Goal: Task Accomplishment & Management: Use online tool/utility

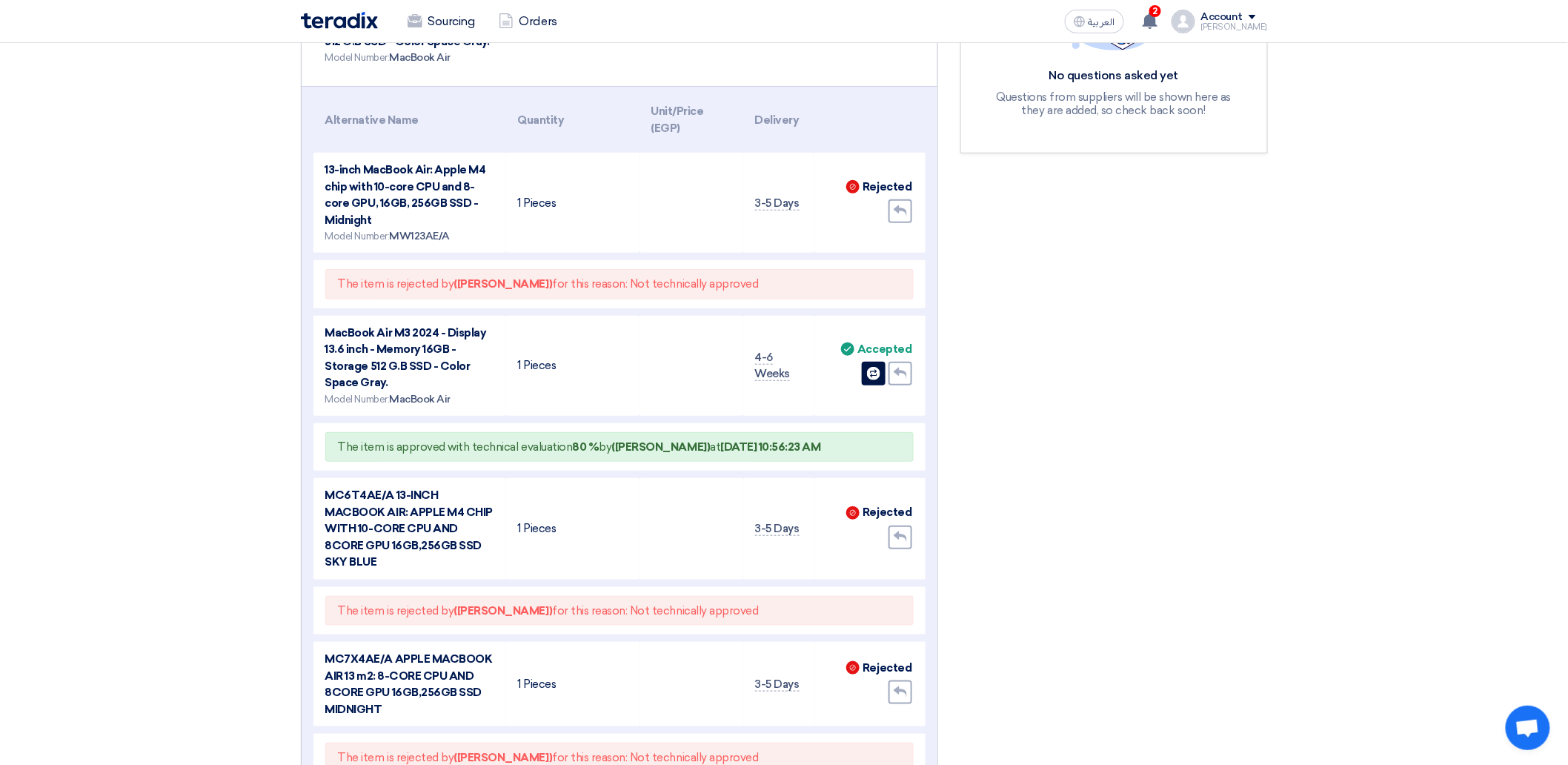
scroll to position [308, 0]
click at [905, 209] on use at bounding box center [900, 212] width 13 height 12
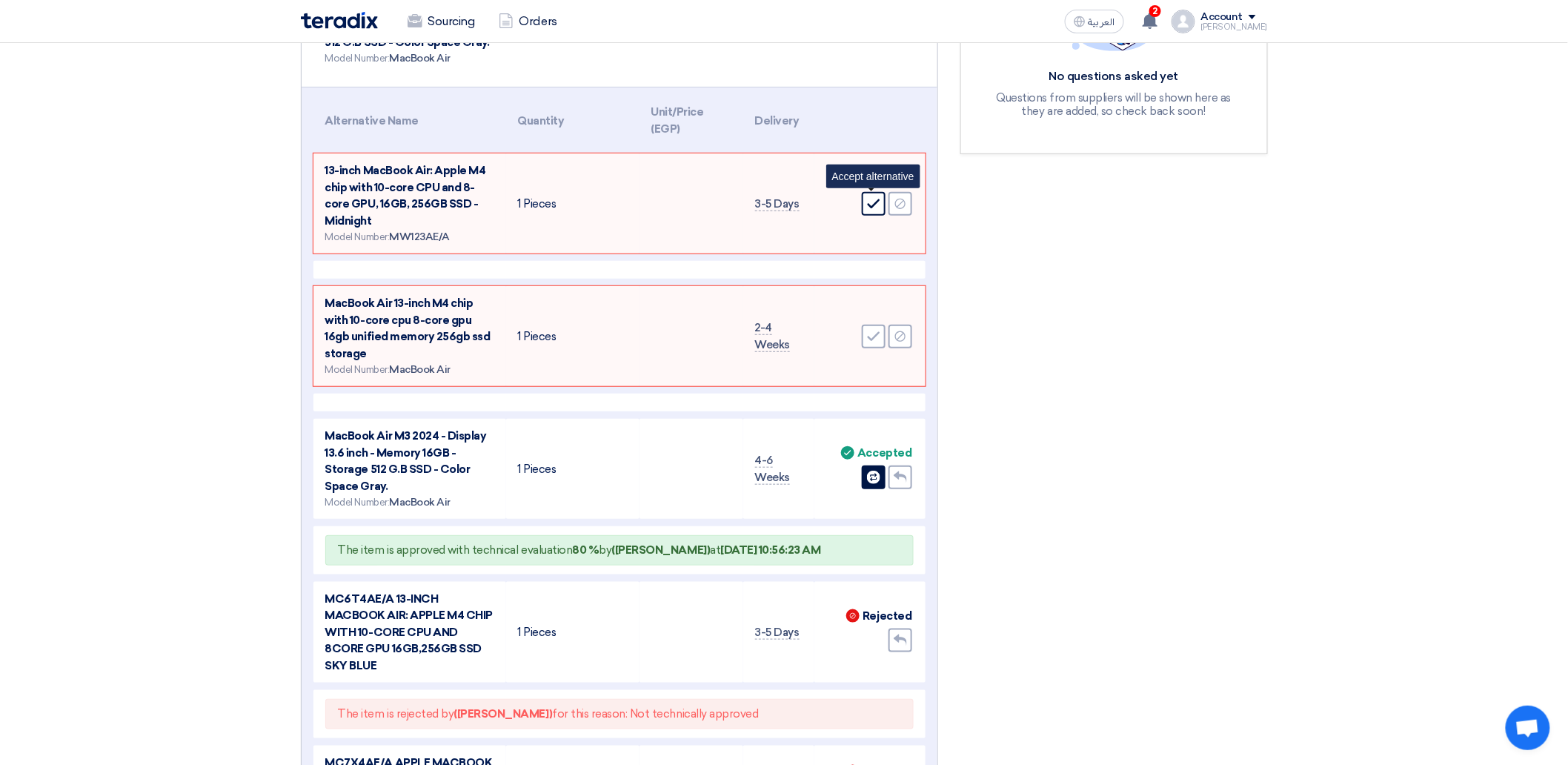
click at [878, 204] on icon "Accept" at bounding box center [874, 204] width 13 height 13
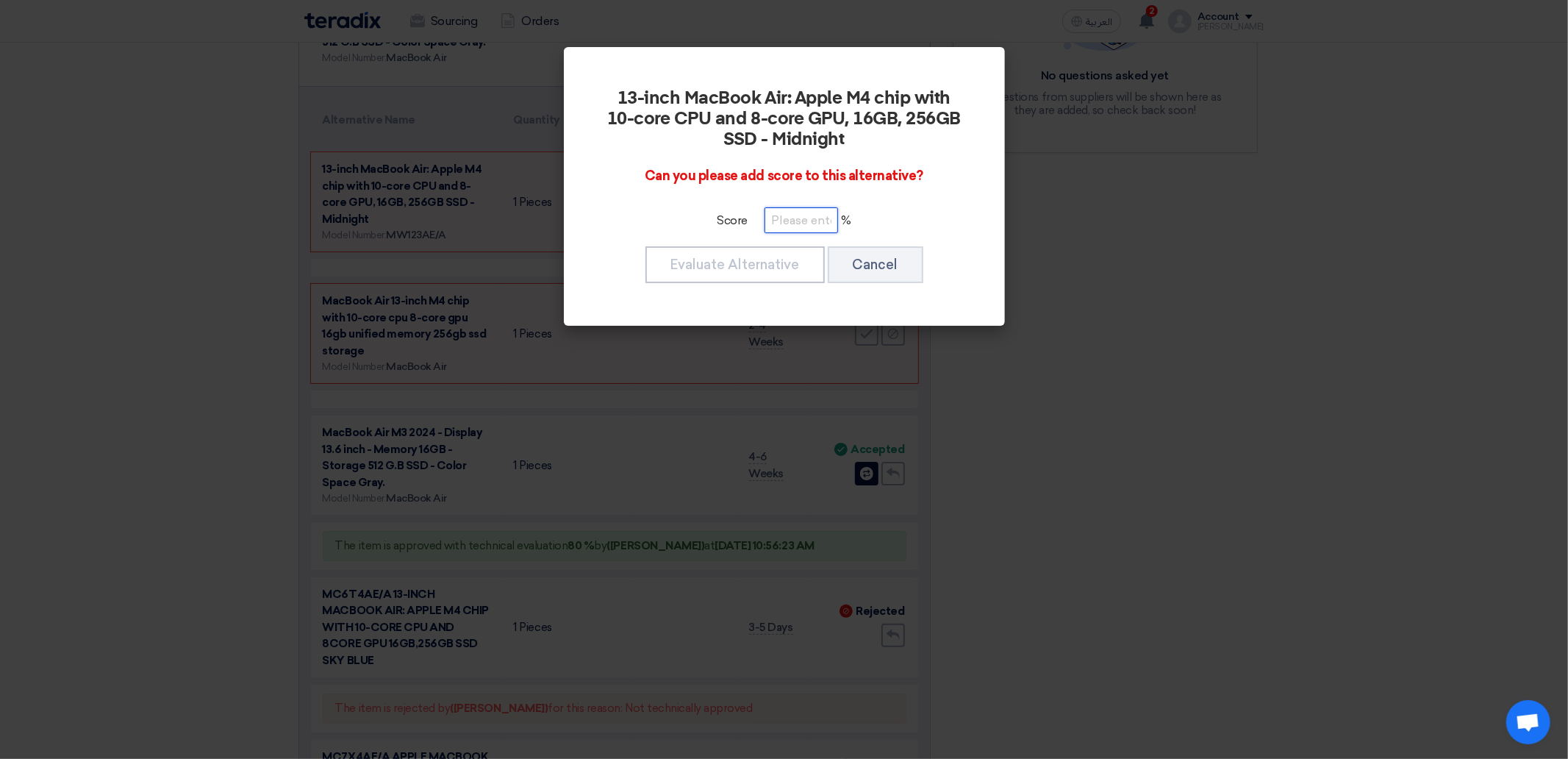
click at [799, 212] on input "number" at bounding box center [801, 220] width 74 height 26
type input "50"
click at [763, 268] on button "Evaluate Alternative" at bounding box center [735, 264] width 179 height 37
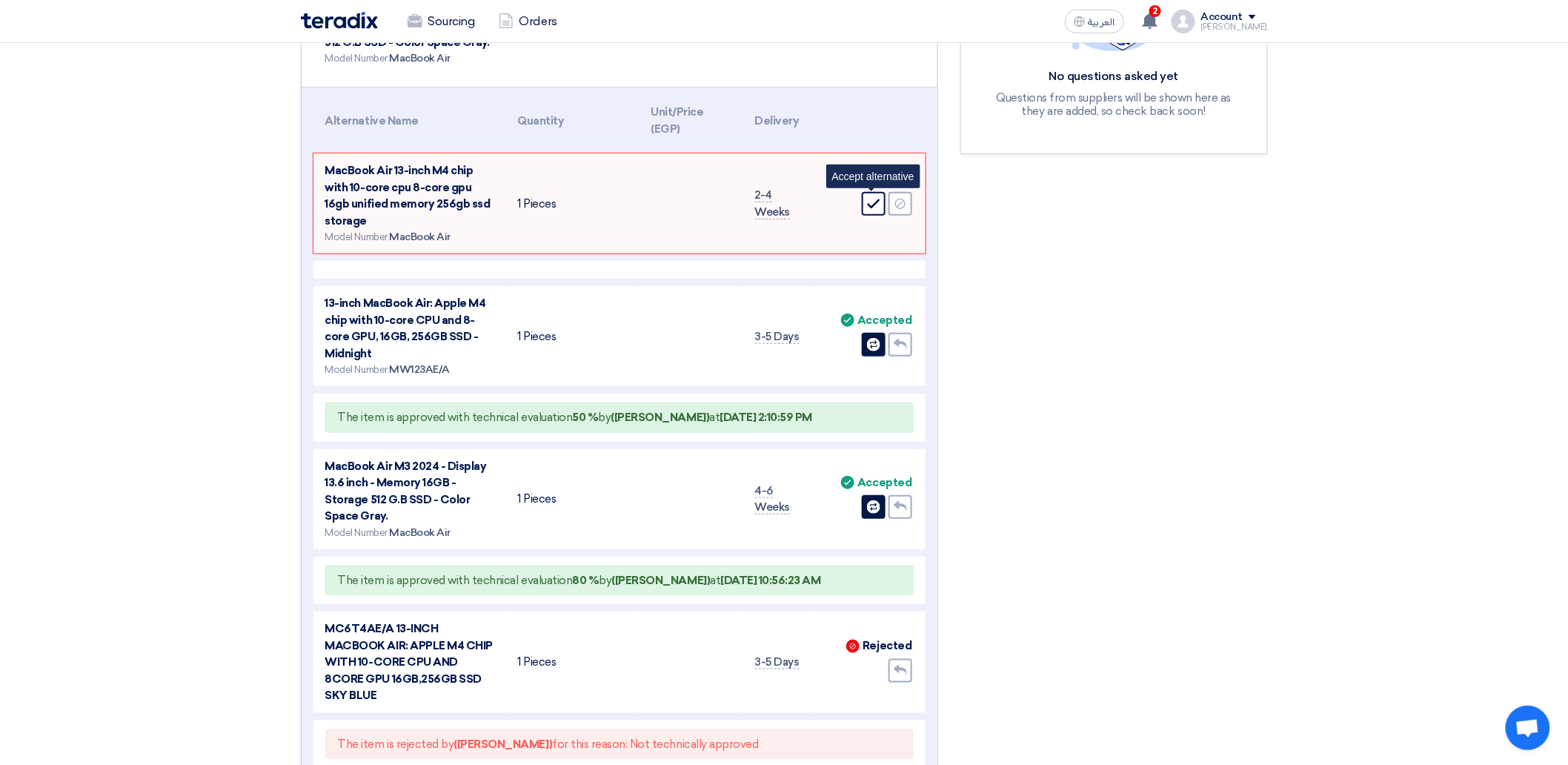
click at [878, 206] on icon "Accept" at bounding box center [874, 204] width 13 height 13
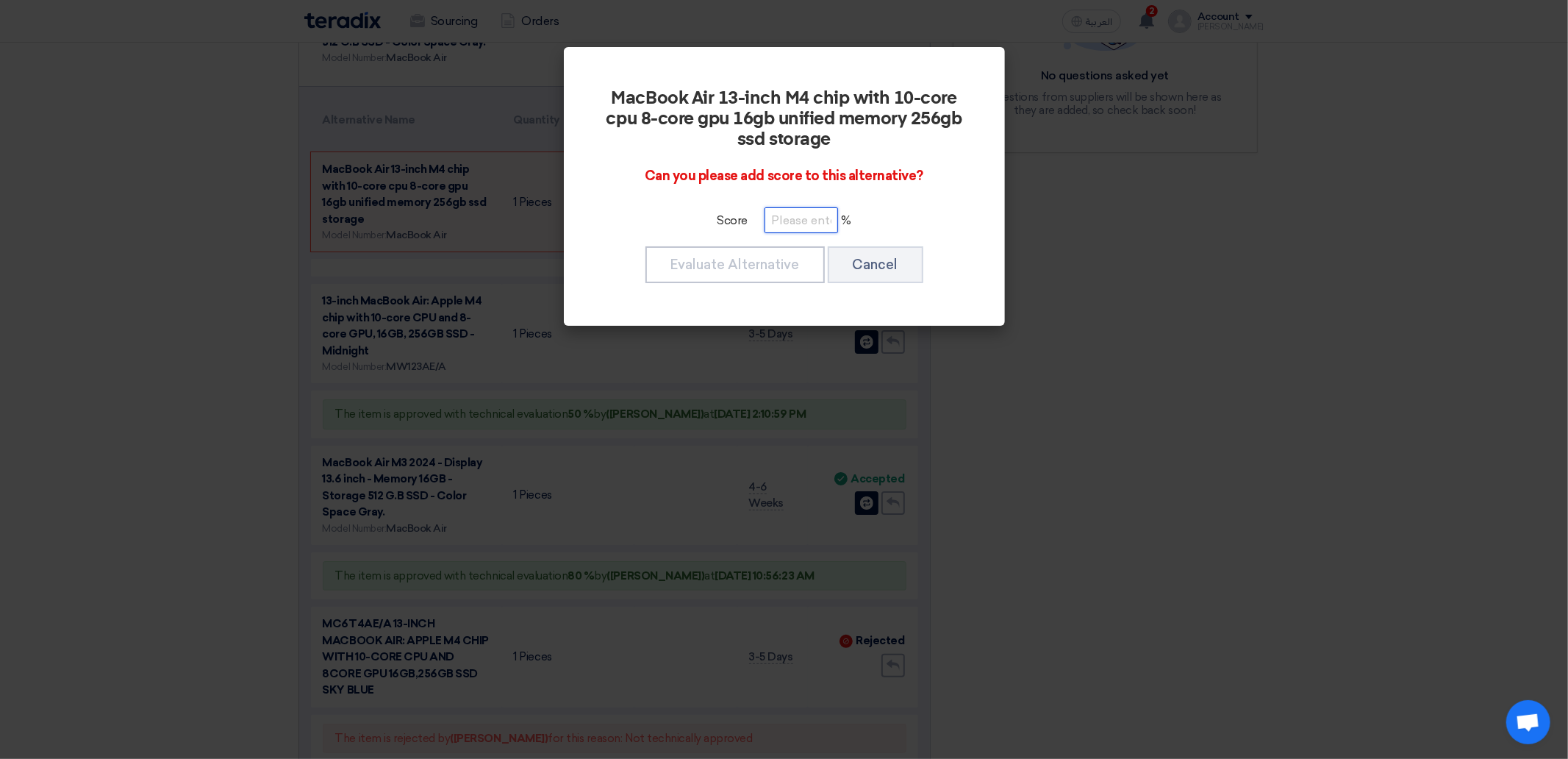
click at [806, 230] on input "number" at bounding box center [801, 220] width 74 height 26
type input "50"
click at [735, 273] on button "Evaluate Alternative" at bounding box center [735, 264] width 179 height 37
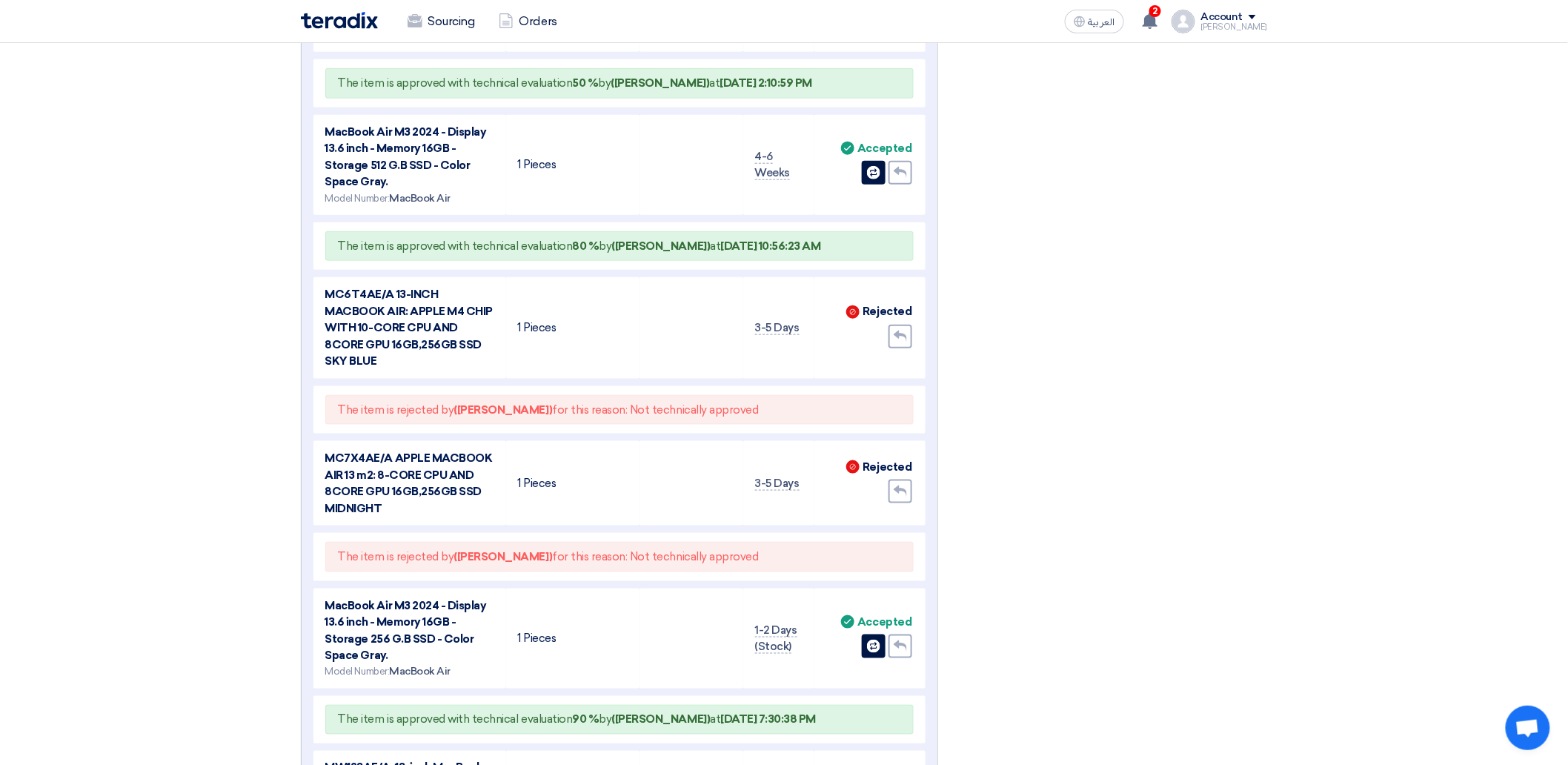
scroll to position [514, 0]
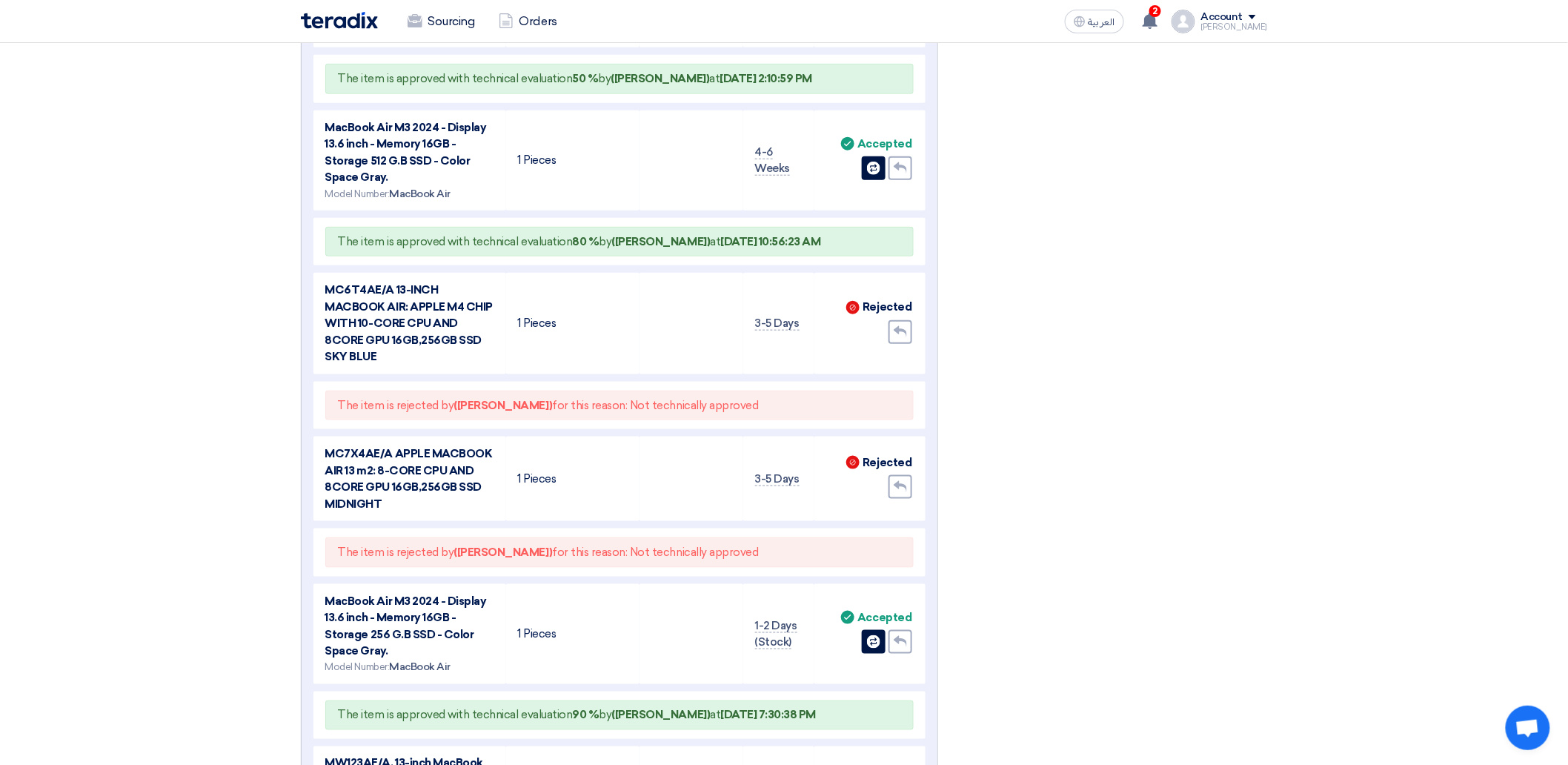
click at [832, 346] on td "Reject Rejected Undo" at bounding box center [869, 323] width 111 height 102
click at [722, 401] on span "Not technically approved" at bounding box center [694, 405] width 129 height 13
click at [824, 359] on td "Reject Rejected Undo" at bounding box center [869, 323] width 111 height 102
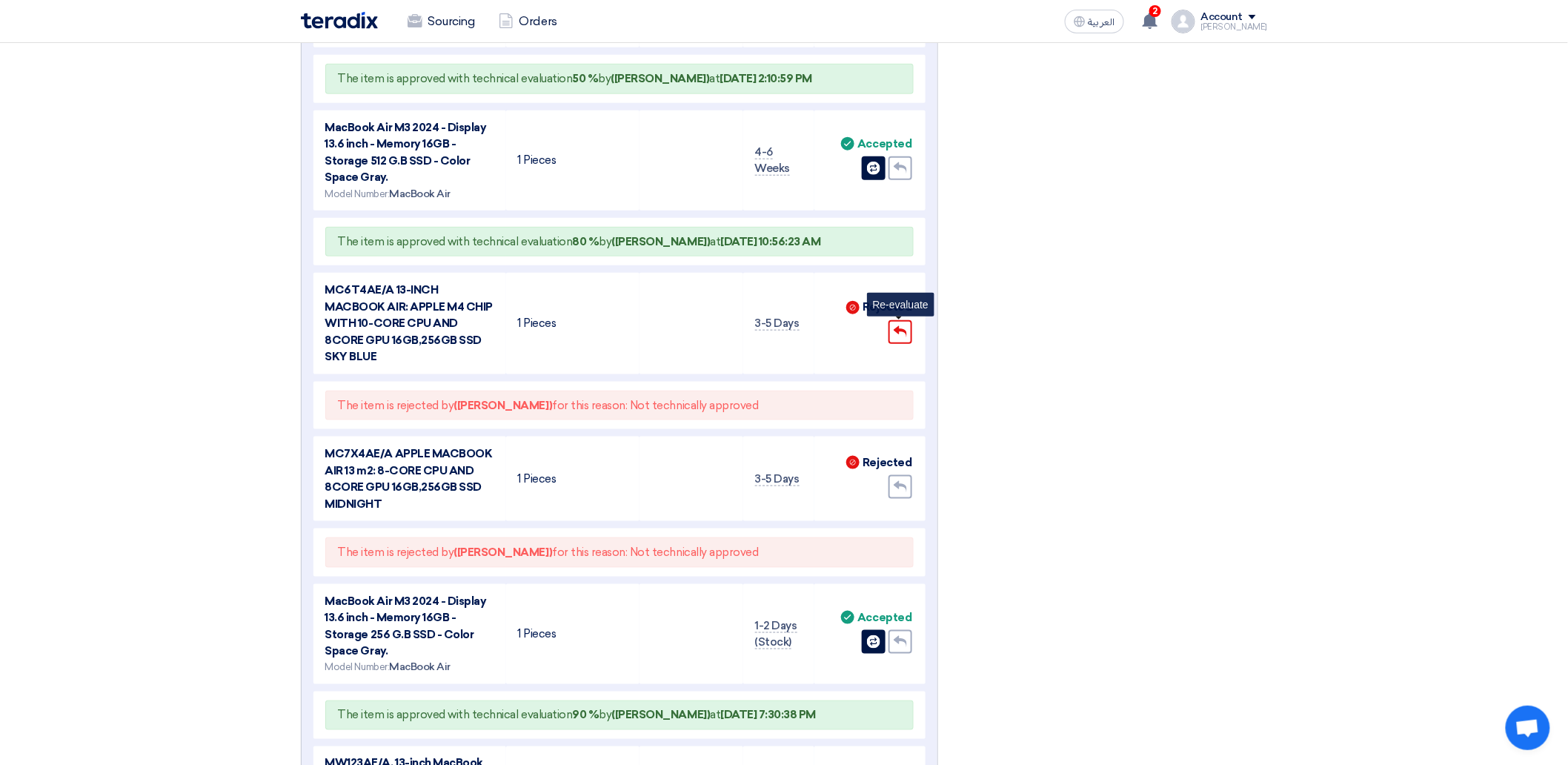
click at [905, 336] on div "Undo" at bounding box center [900, 332] width 23 height 23
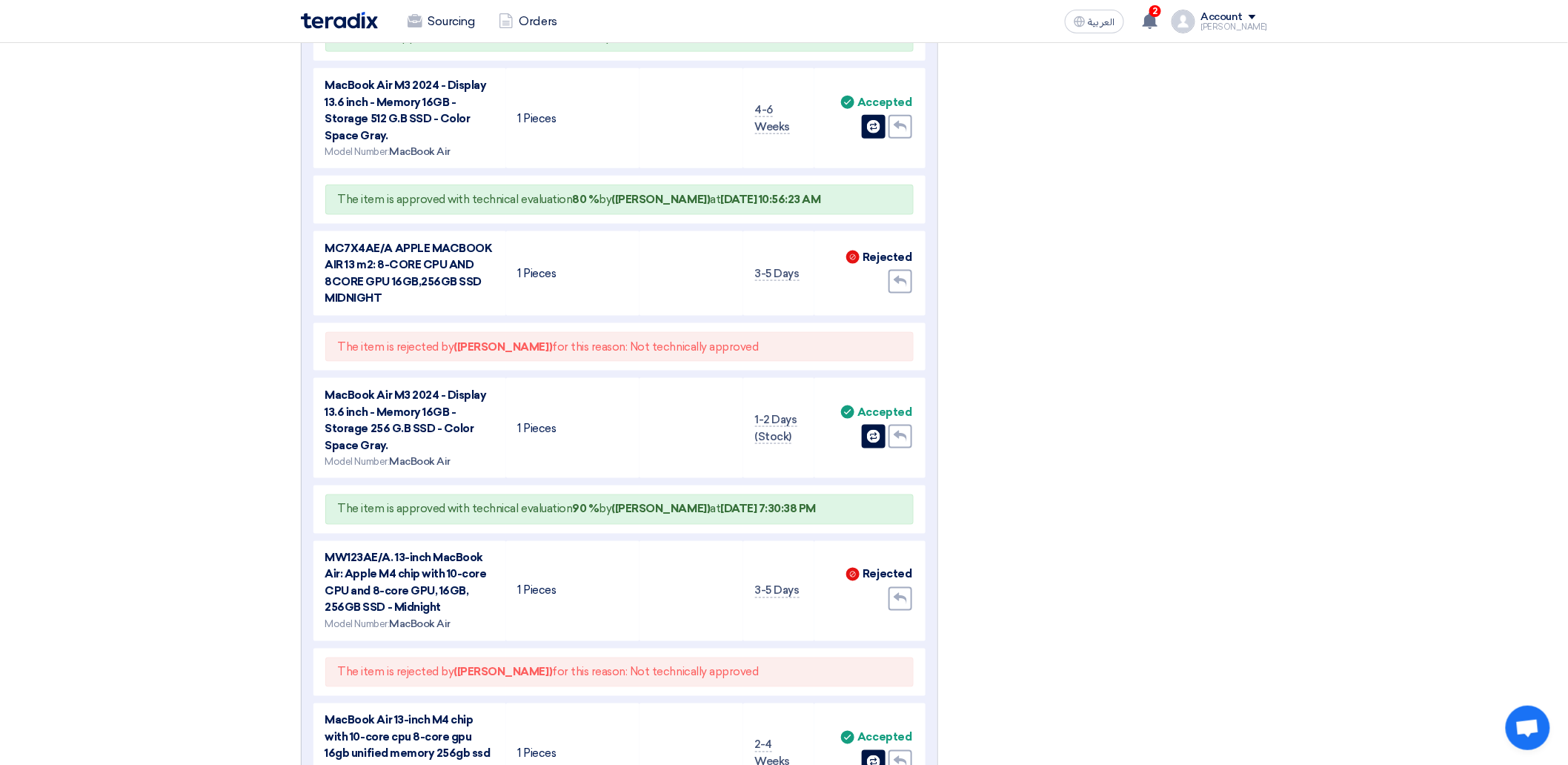
scroll to position [700, 0]
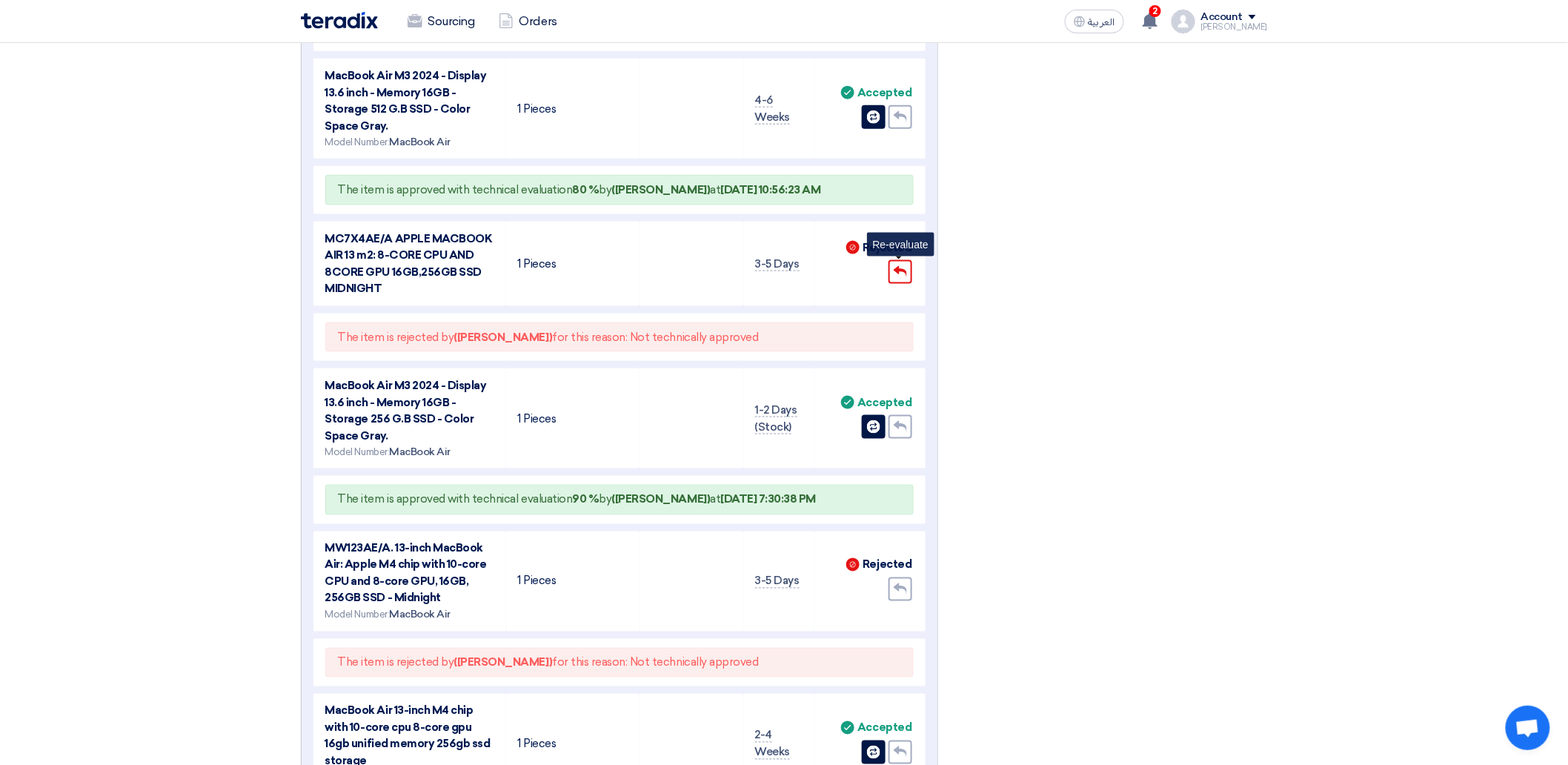
click at [895, 268] on use at bounding box center [900, 272] width 13 height 12
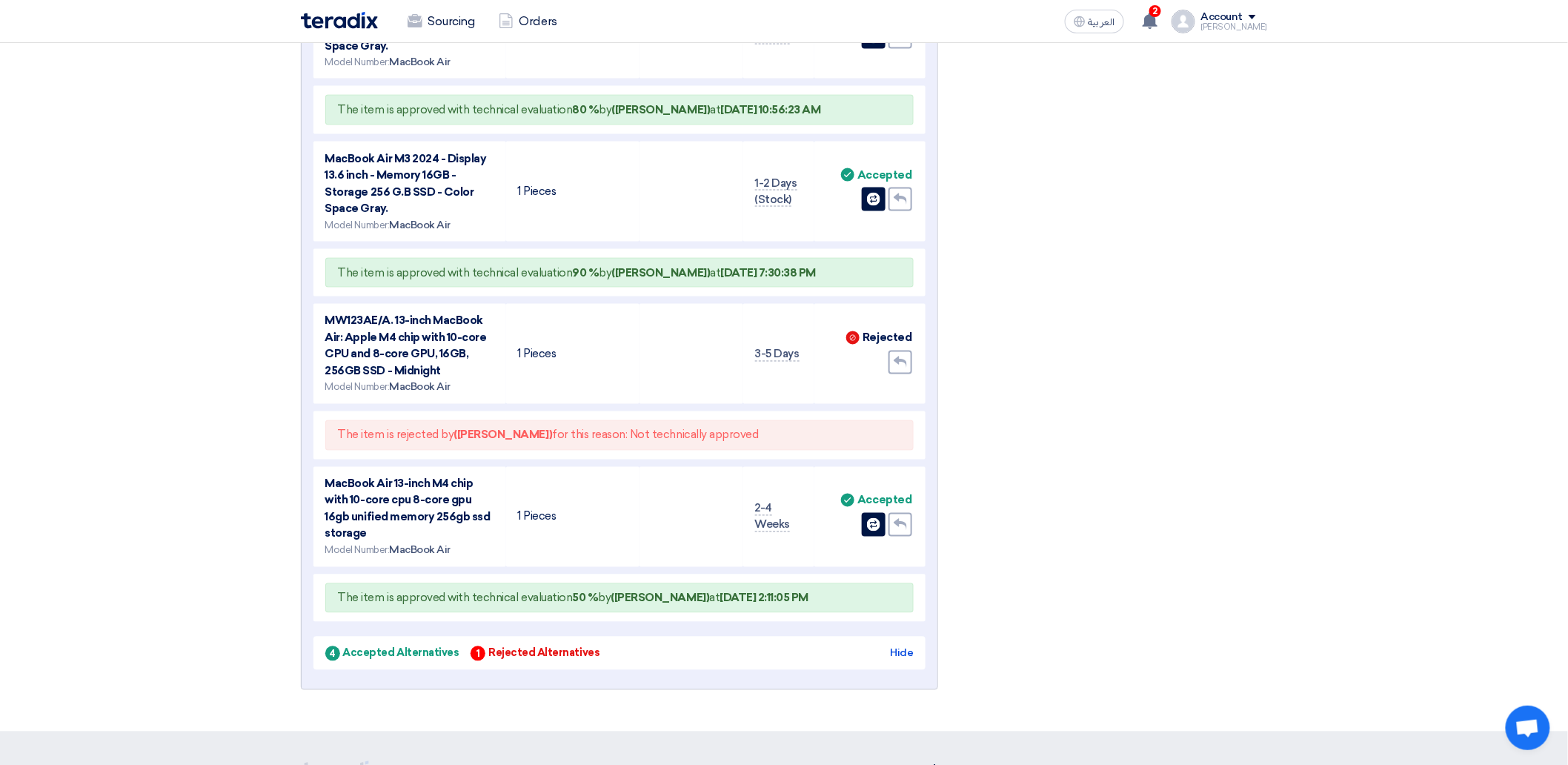
scroll to position [926, 0]
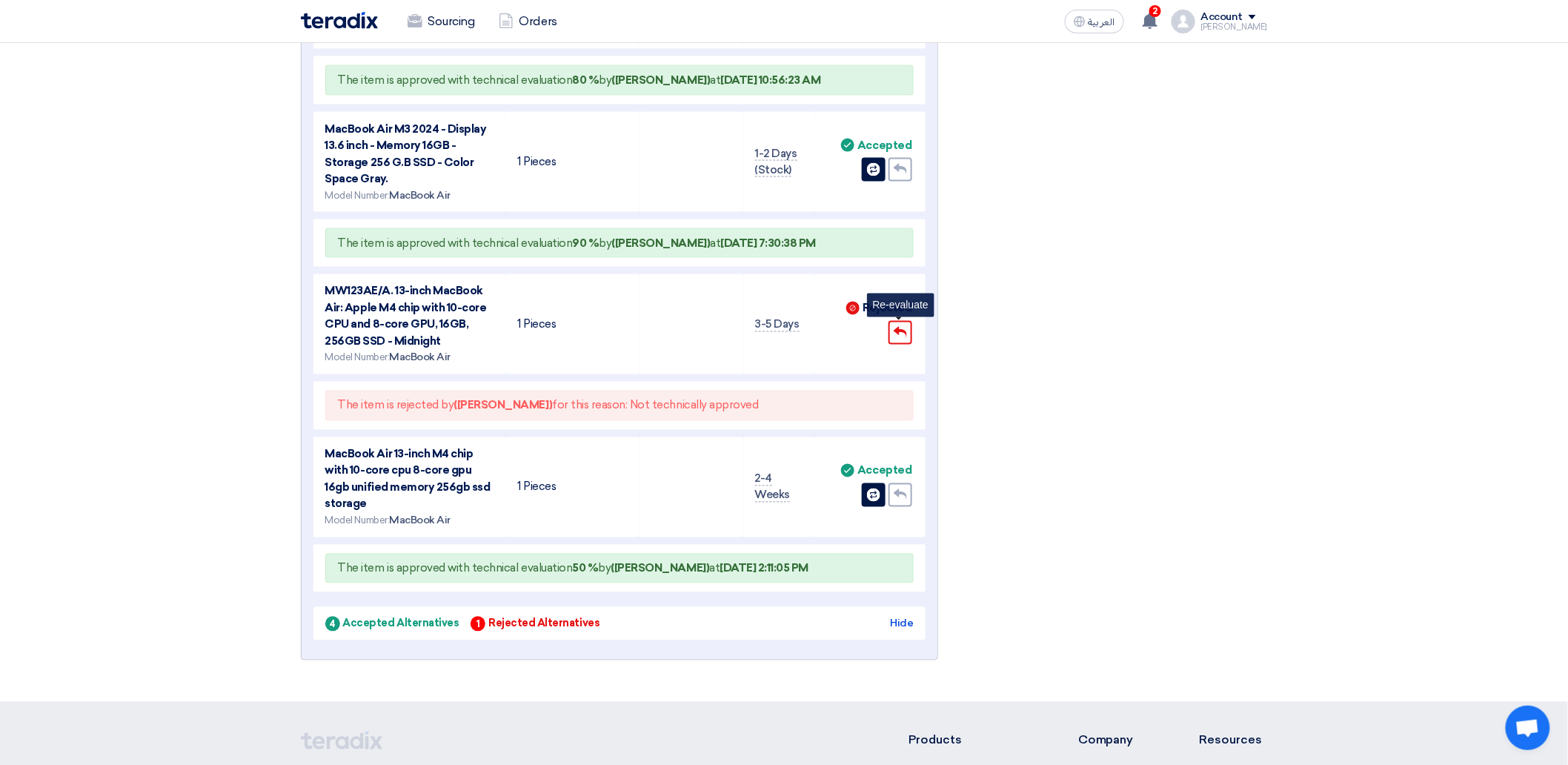
click at [898, 321] on div "Undo" at bounding box center [900, 332] width 23 height 23
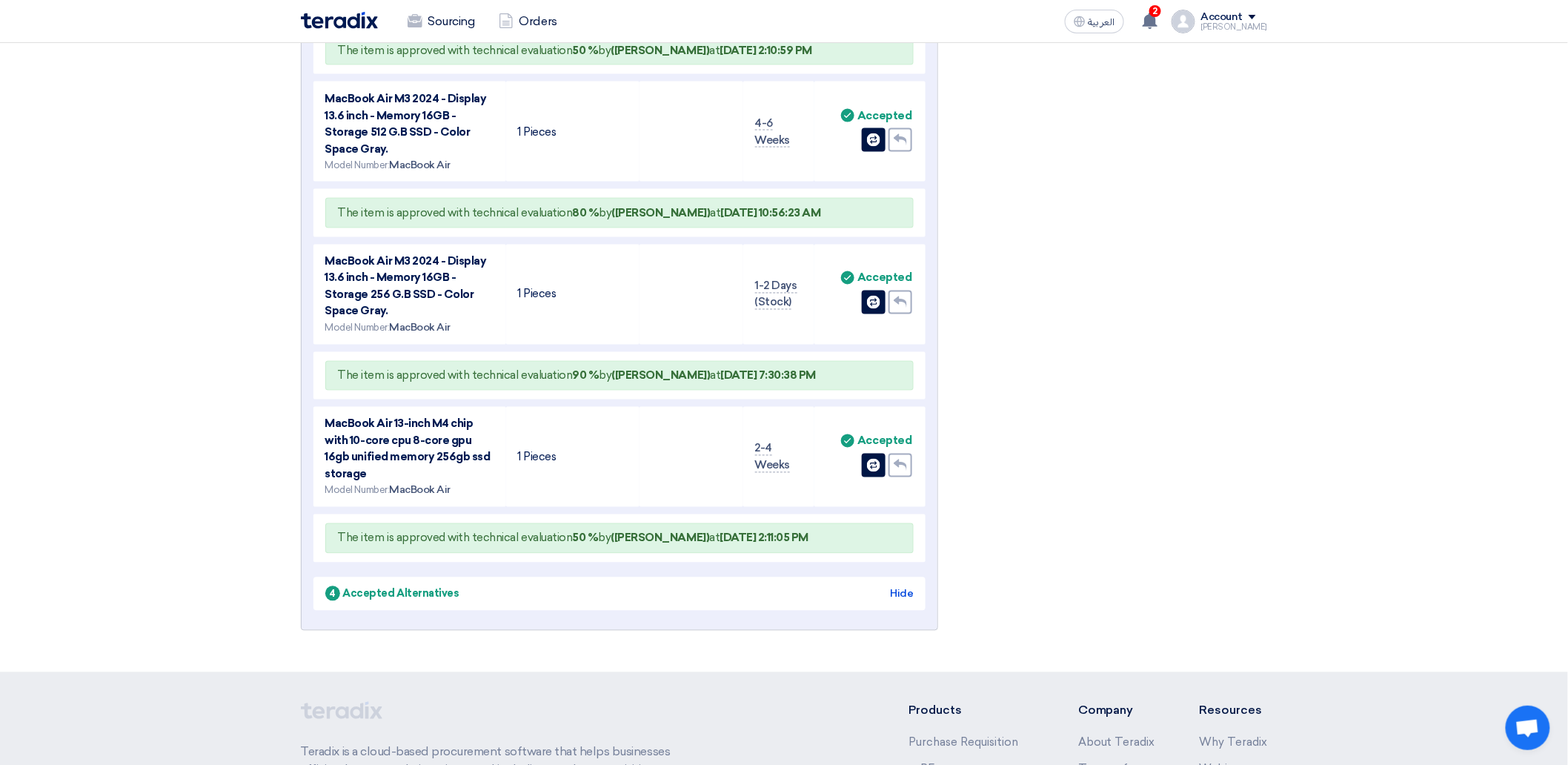
click at [873, 326] on td "Accept Accepted Undo Change item" at bounding box center [869, 294] width 111 height 100
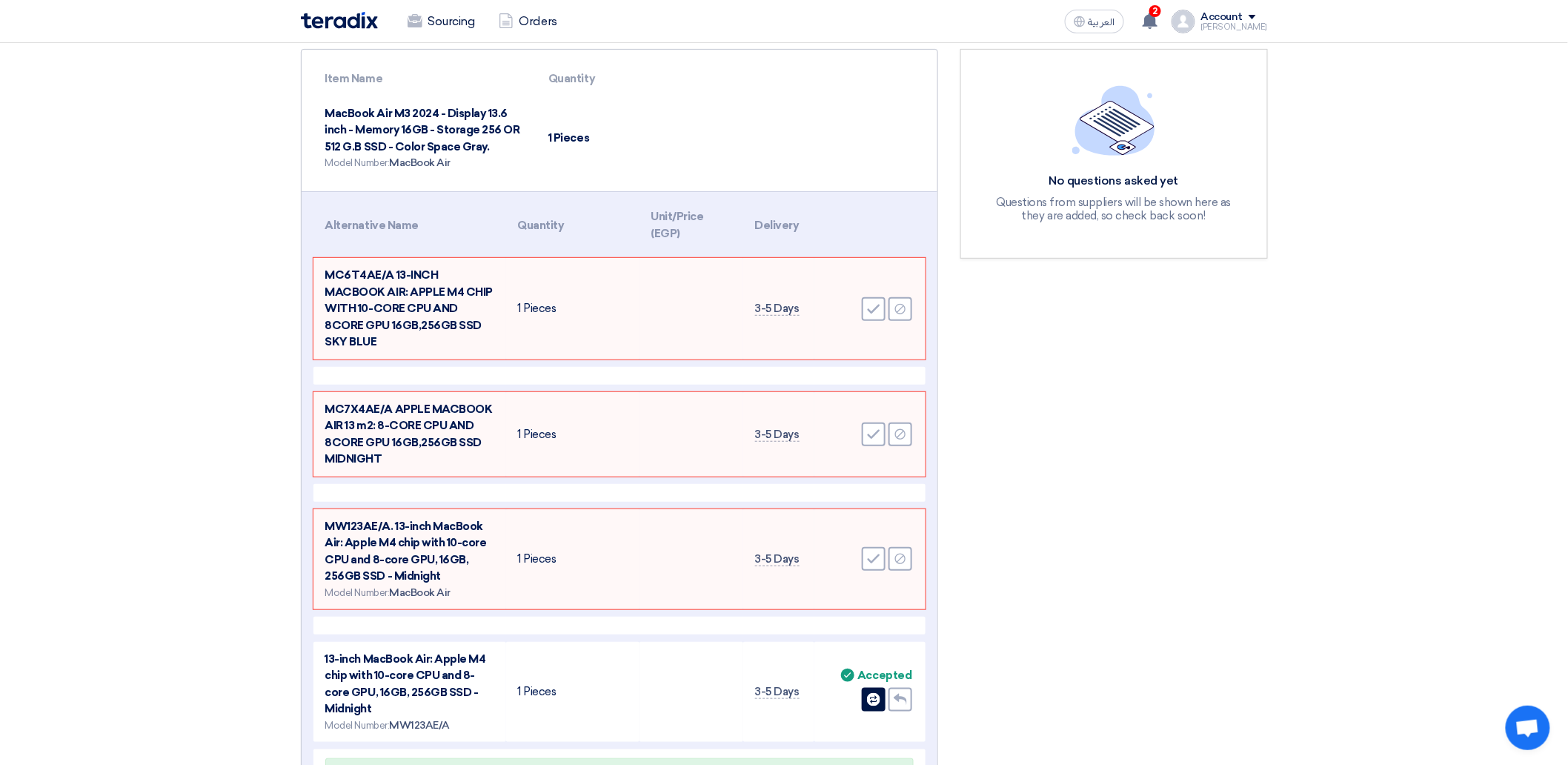
scroll to position [219, 0]
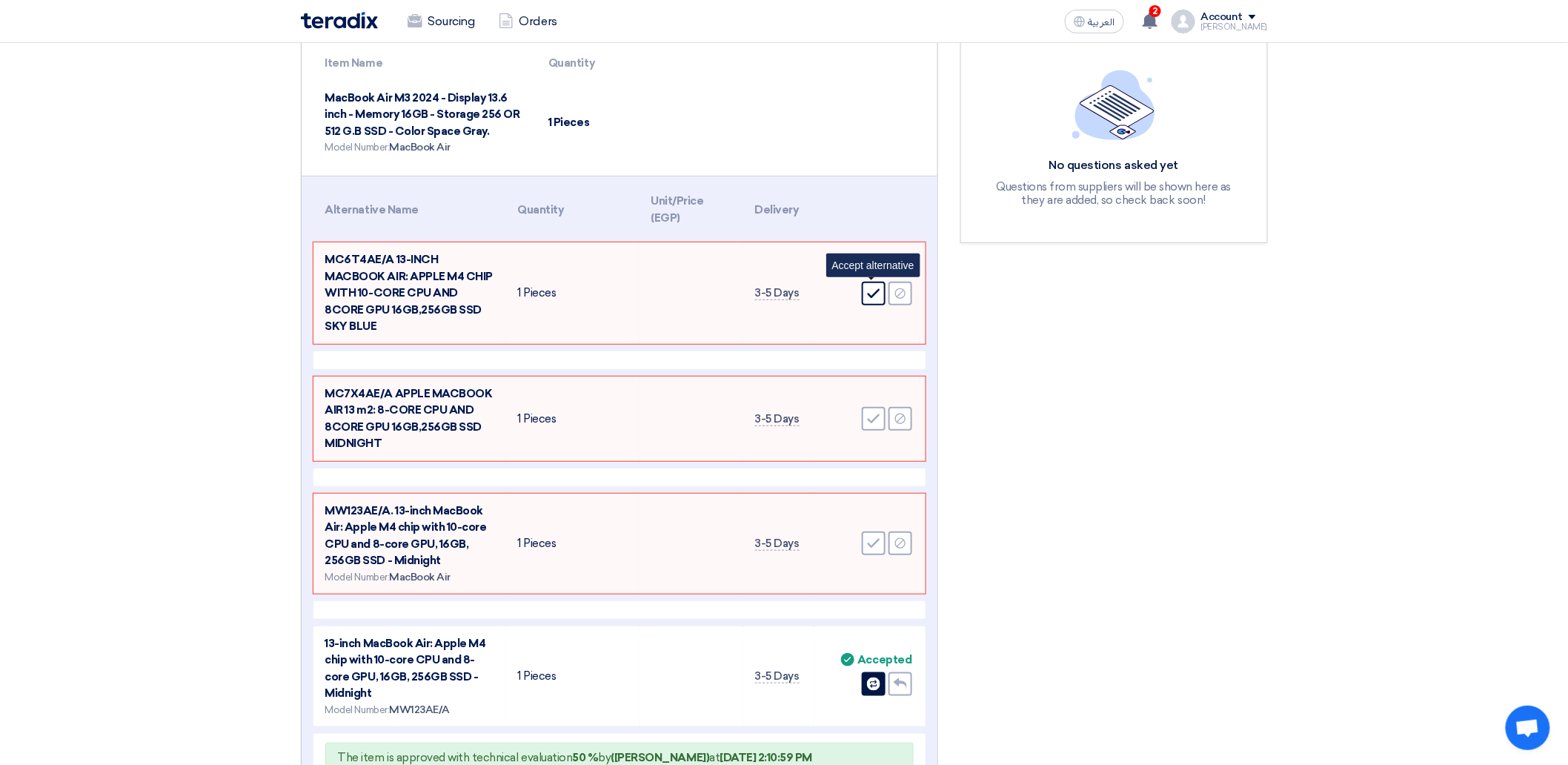
click at [871, 294] on icon "Accept" at bounding box center [874, 294] width 13 height 13
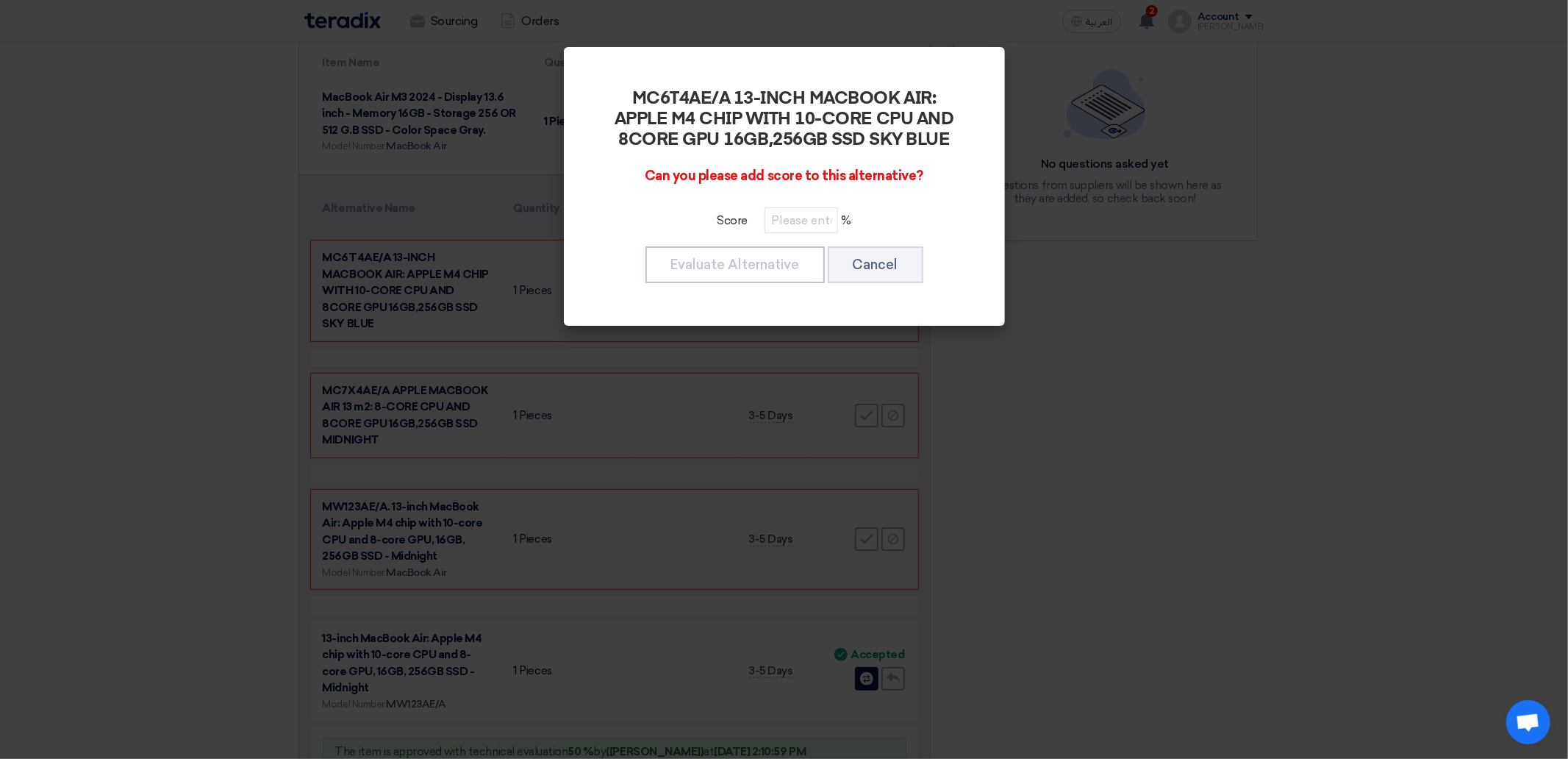
click at [760, 231] on div "Score %" at bounding box center [784, 220] width 359 height 26
click at [783, 225] on input "number" at bounding box center [801, 220] width 74 height 26
type input "50"
click at [776, 251] on button "Evaluate Alternative" at bounding box center [735, 264] width 179 height 37
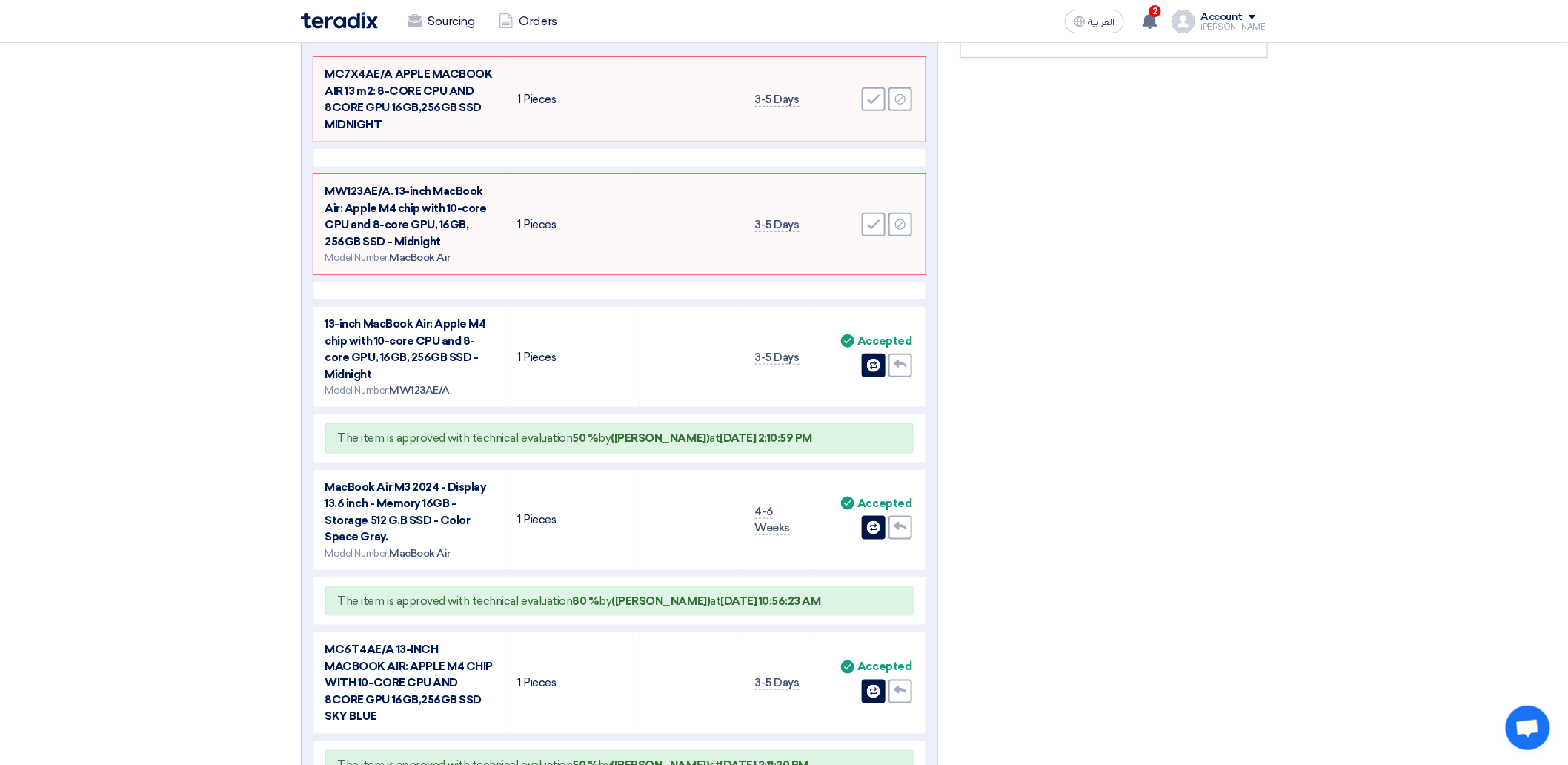
scroll to position [426, 0]
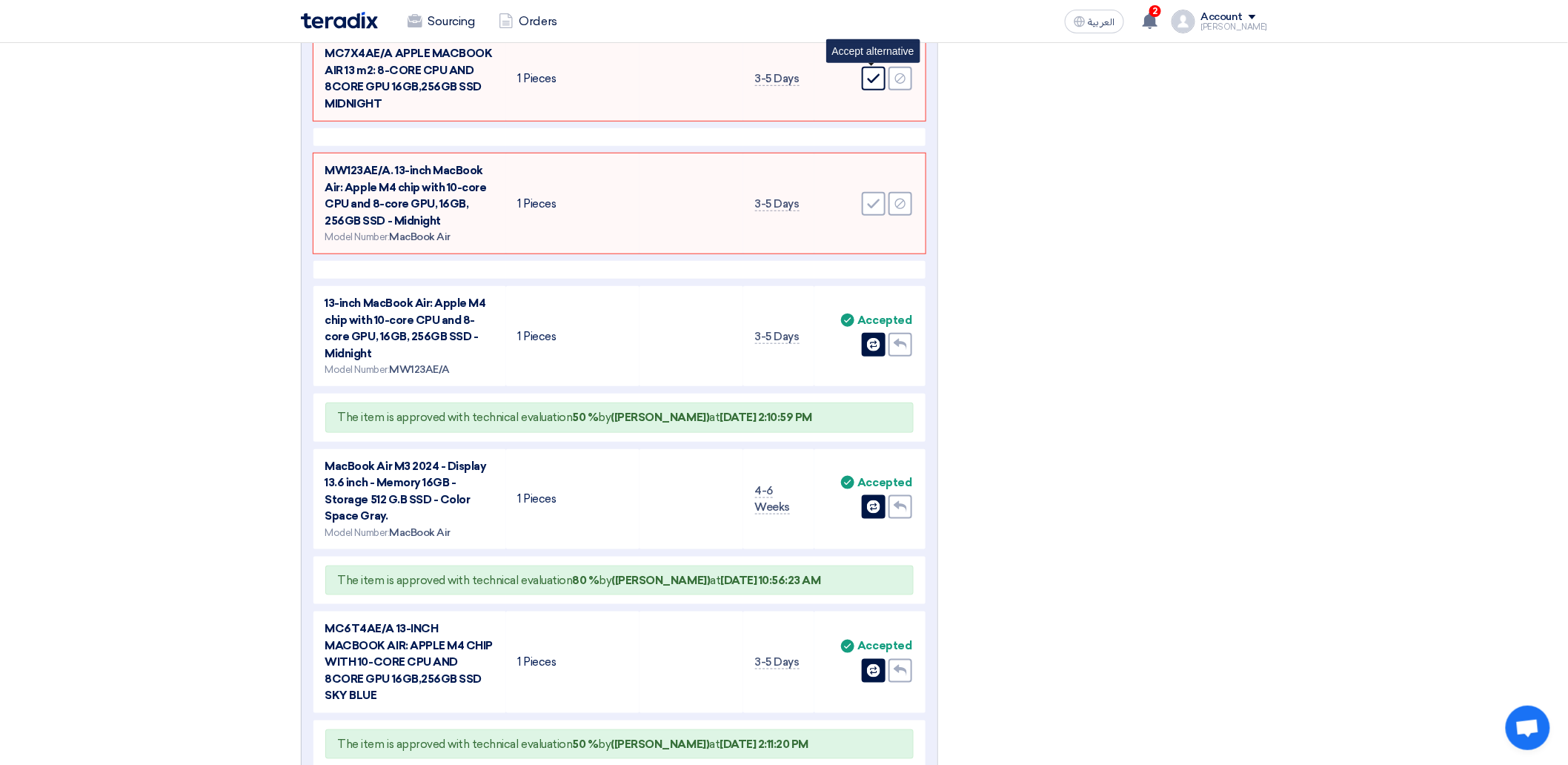
click at [878, 79] on icon "Accept" at bounding box center [874, 78] width 13 height 13
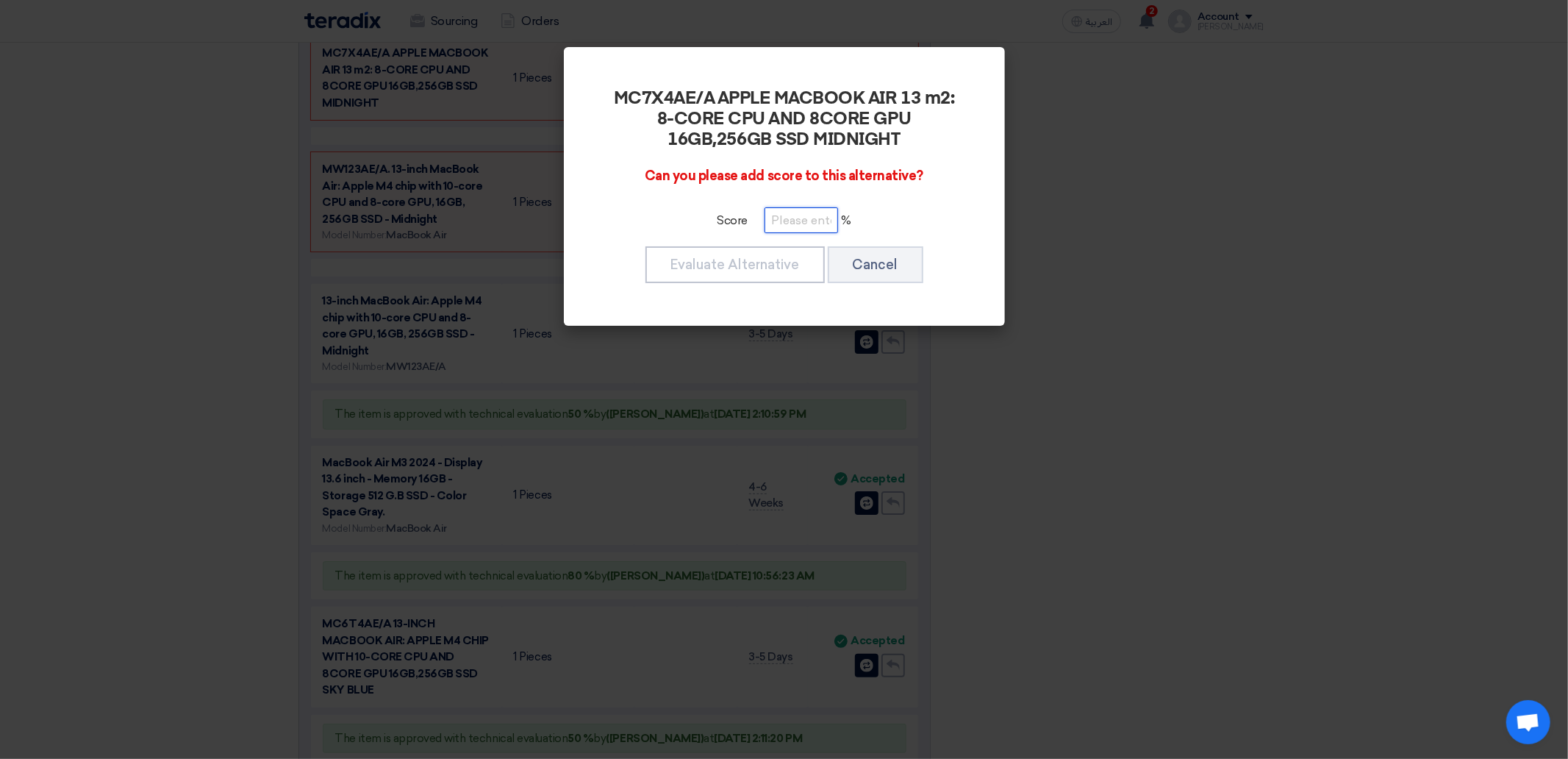
click at [785, 214] on input "number" at bounding box center [801, 220] width 74 height 26
type input "50"
click at [614, 275] on div "Evaluate Alternative Cancel" at bounding box center [784, 264] width 359 height 40
click at [723, 273] on button "Evaluate Alternative" at bounding box center [735, 264] width 179 height 37
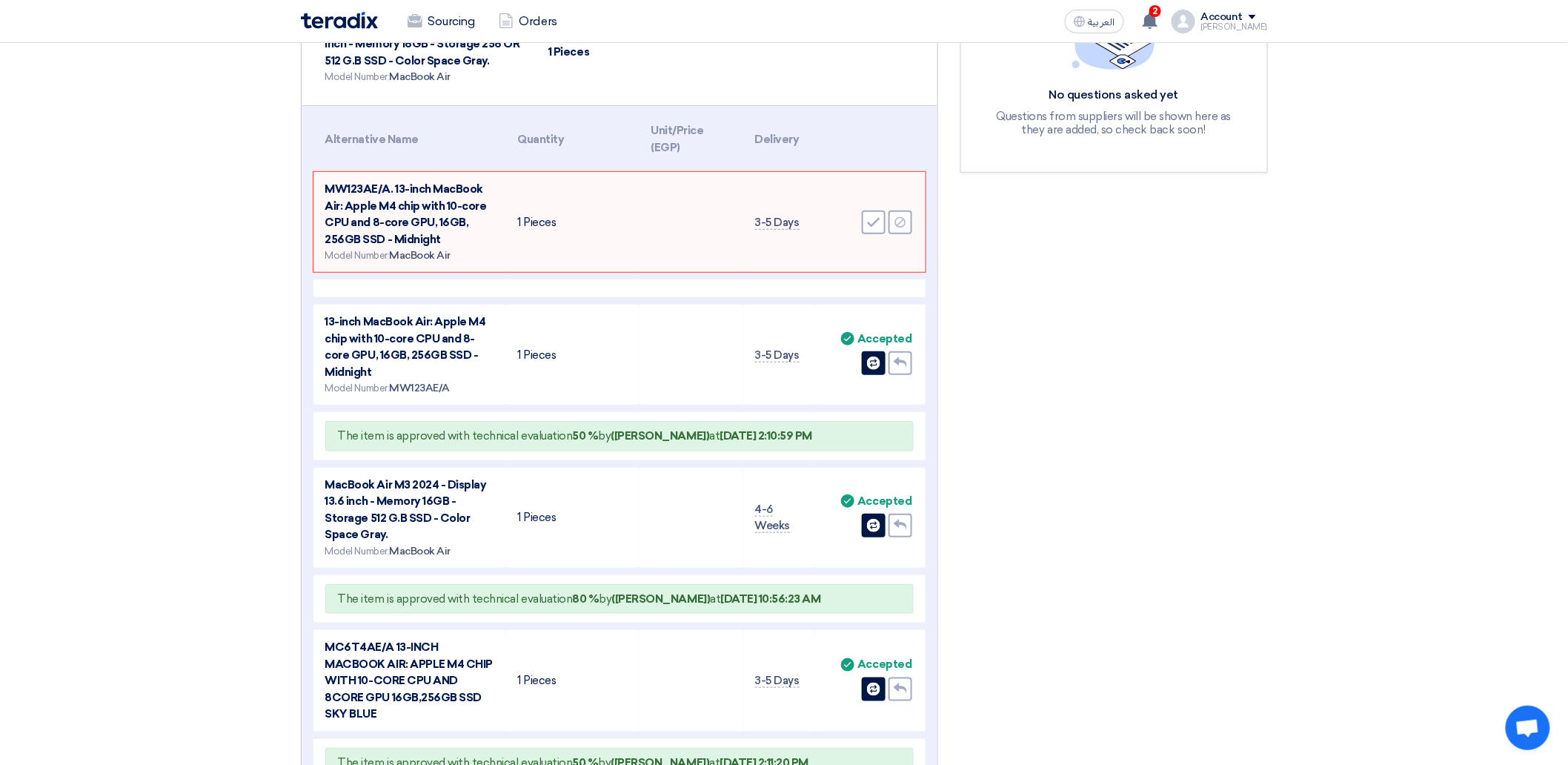
scroll to position [240, 0]
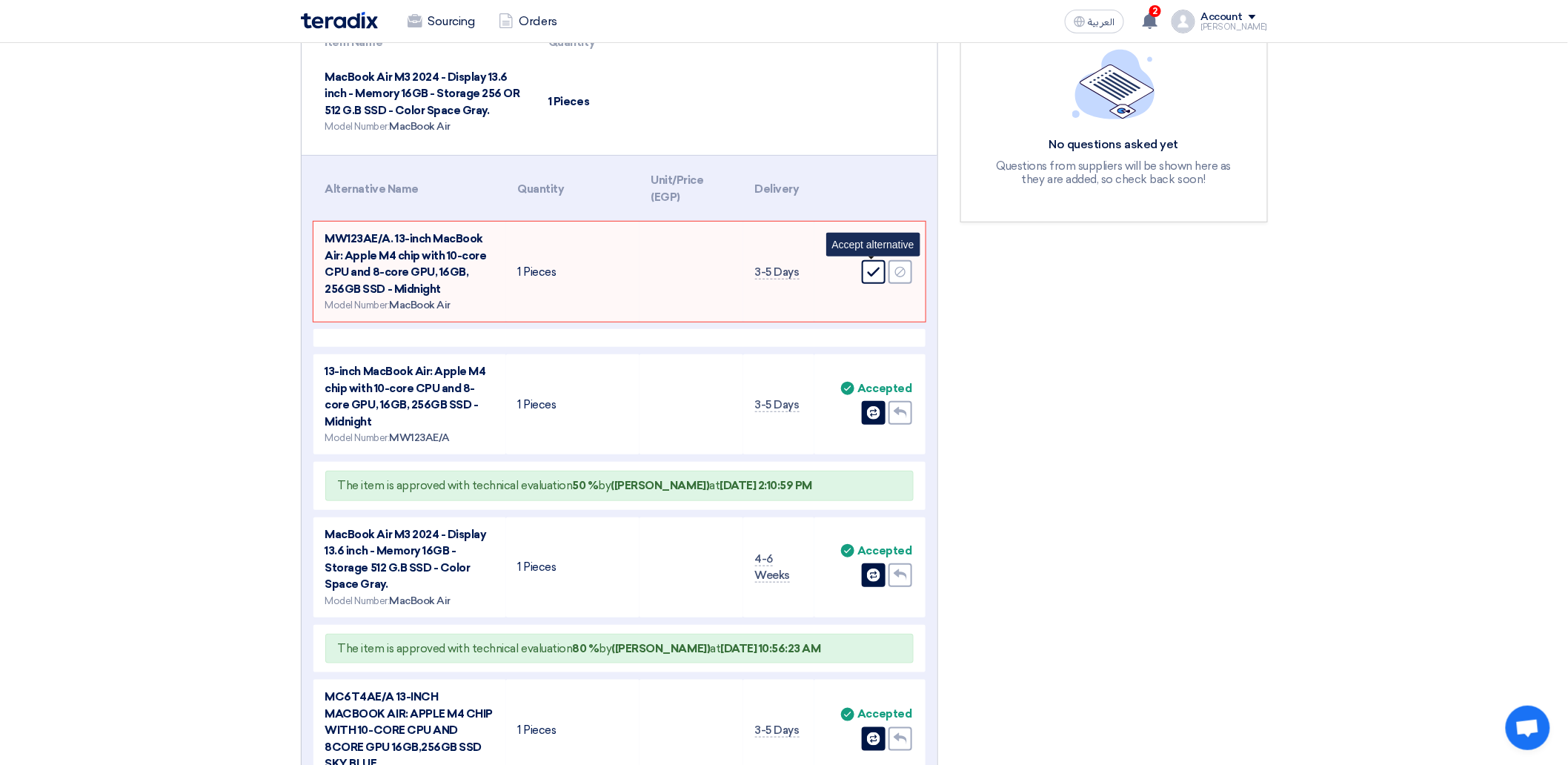
click at [878, 268] on icon "Accept" at bounding box center [874, 272] width 13 height 13
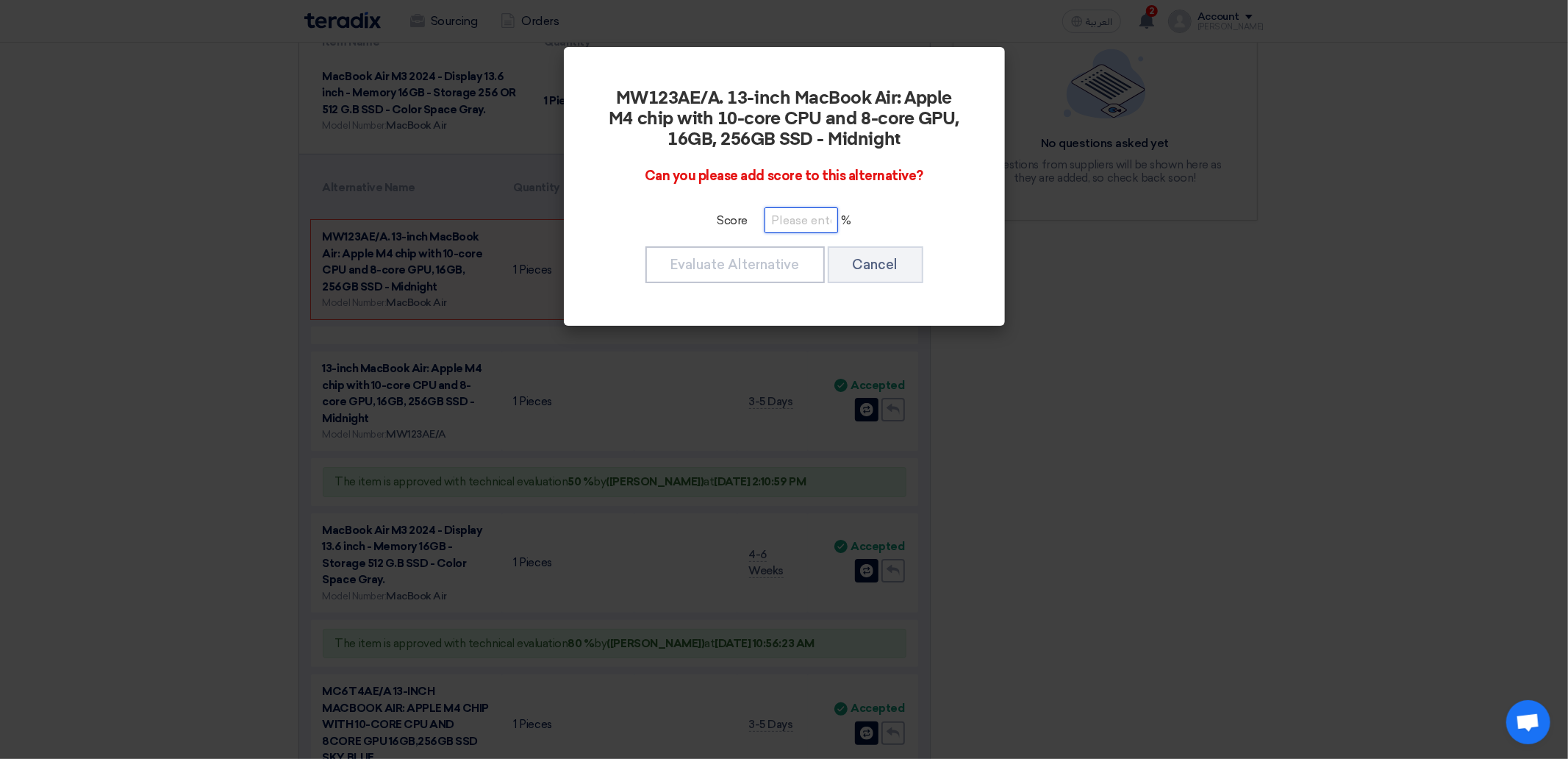
click at [789, 231] on input "number" at bounding box center [801, 220] width 74 height 26
type input "50"
click at [759, 249] on button "Evaluate Alternative" at bounding box center [735, 264] width 179 height 37
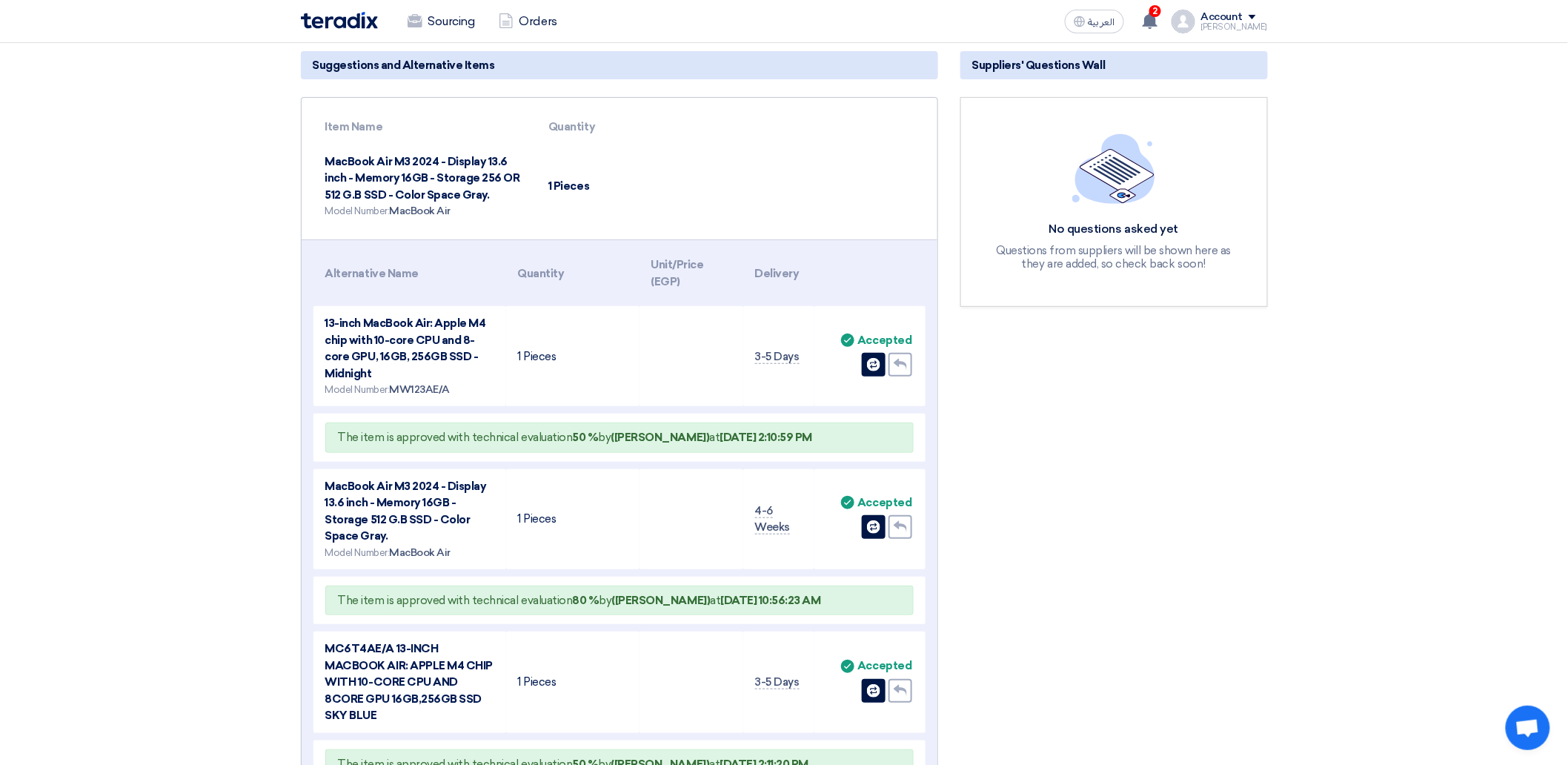
scroll to position [0, 0]
